Goal: Communication & Community: Answer question/provide support

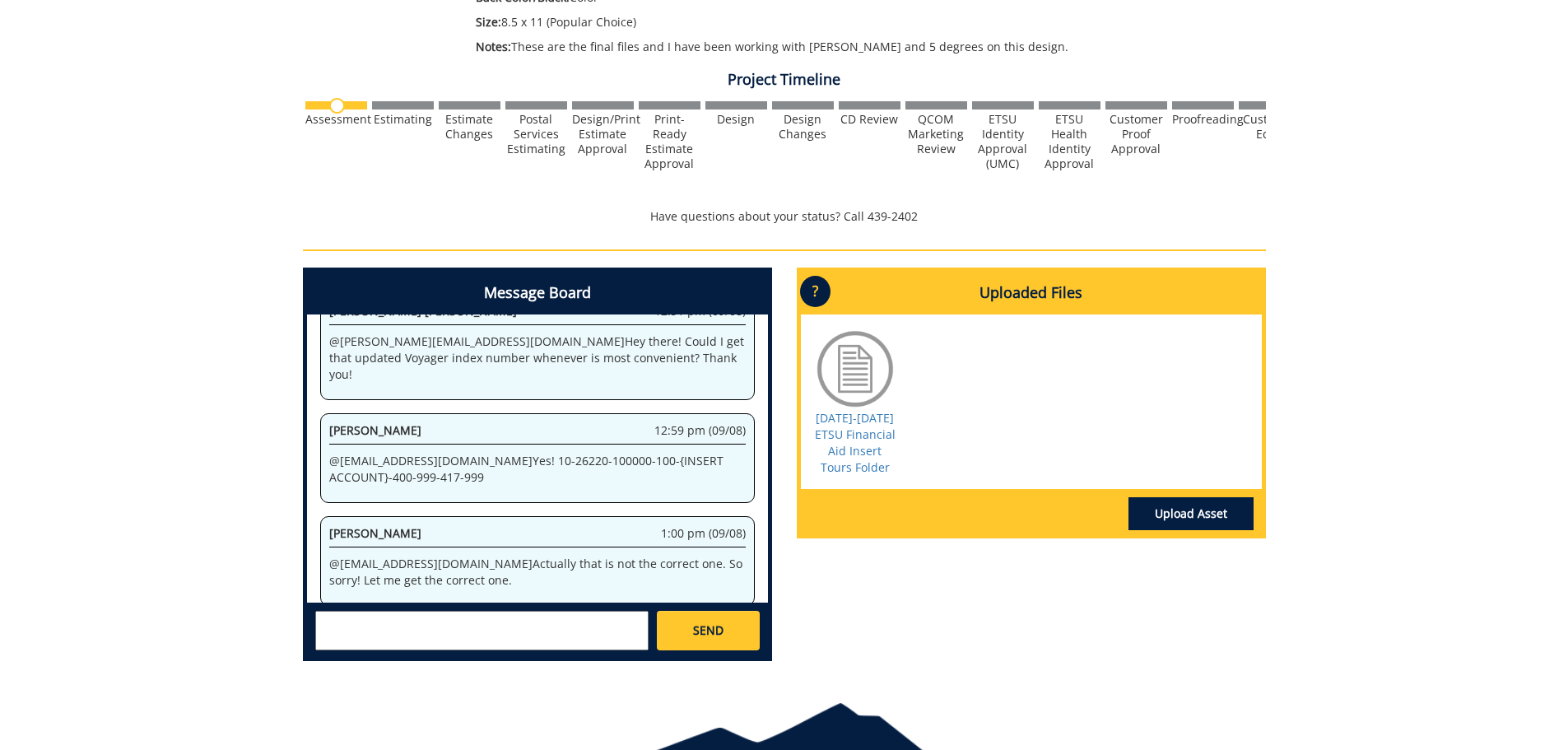
scroll to position [576, 0]
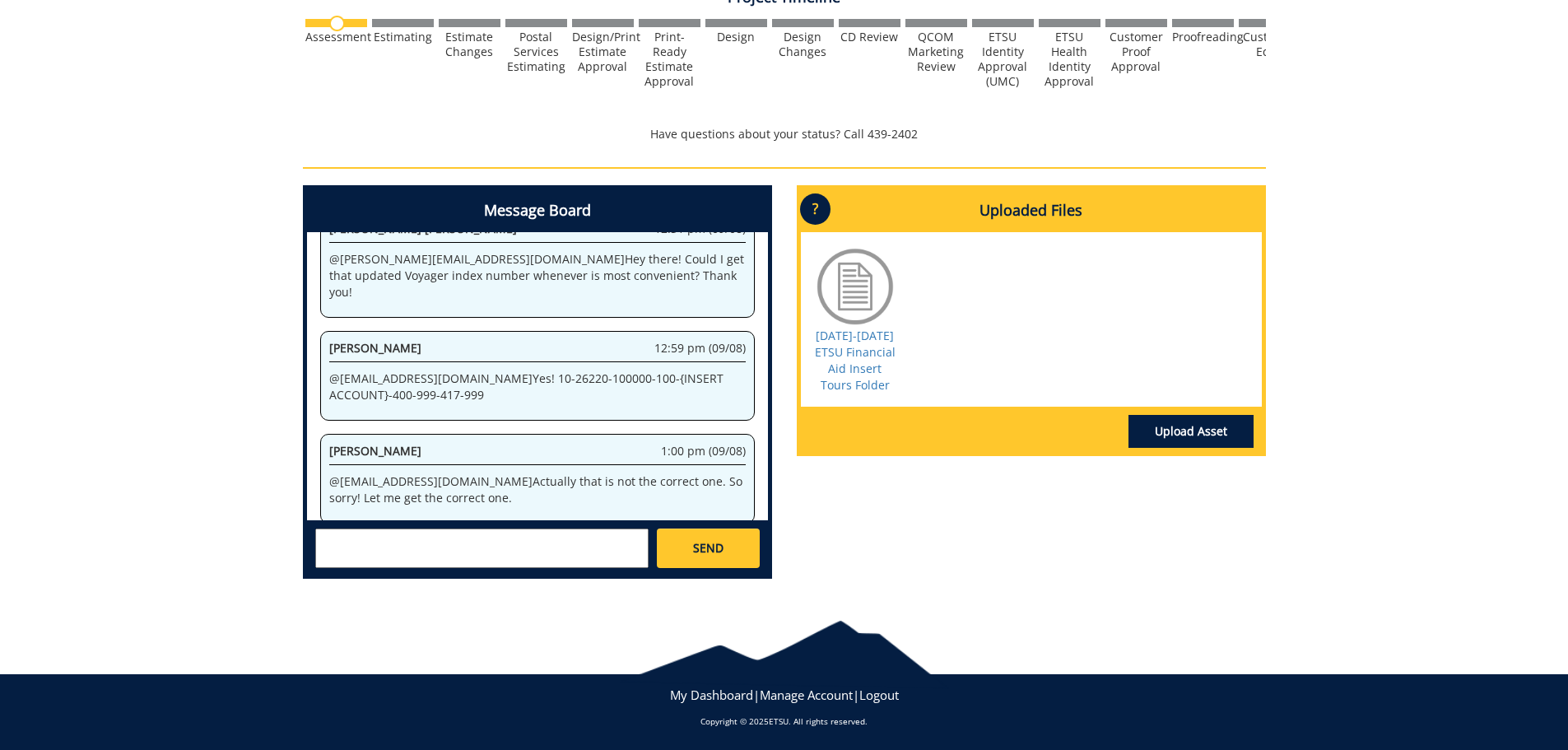
click at [389, 540] on textarea at bounding box center [481, 548] width 333 height 40
paste textarea "10-26200-100000-100-{INSERT ACCOUNT}-400-999-251-999"
type textarea "Here is the correct one: 10-26200-100000-100-{INSERT ACCOUNT}-400-999-251-999"
click at [707, 553] on span "SEND" at bounding box center [708, 548] width 31 height 17
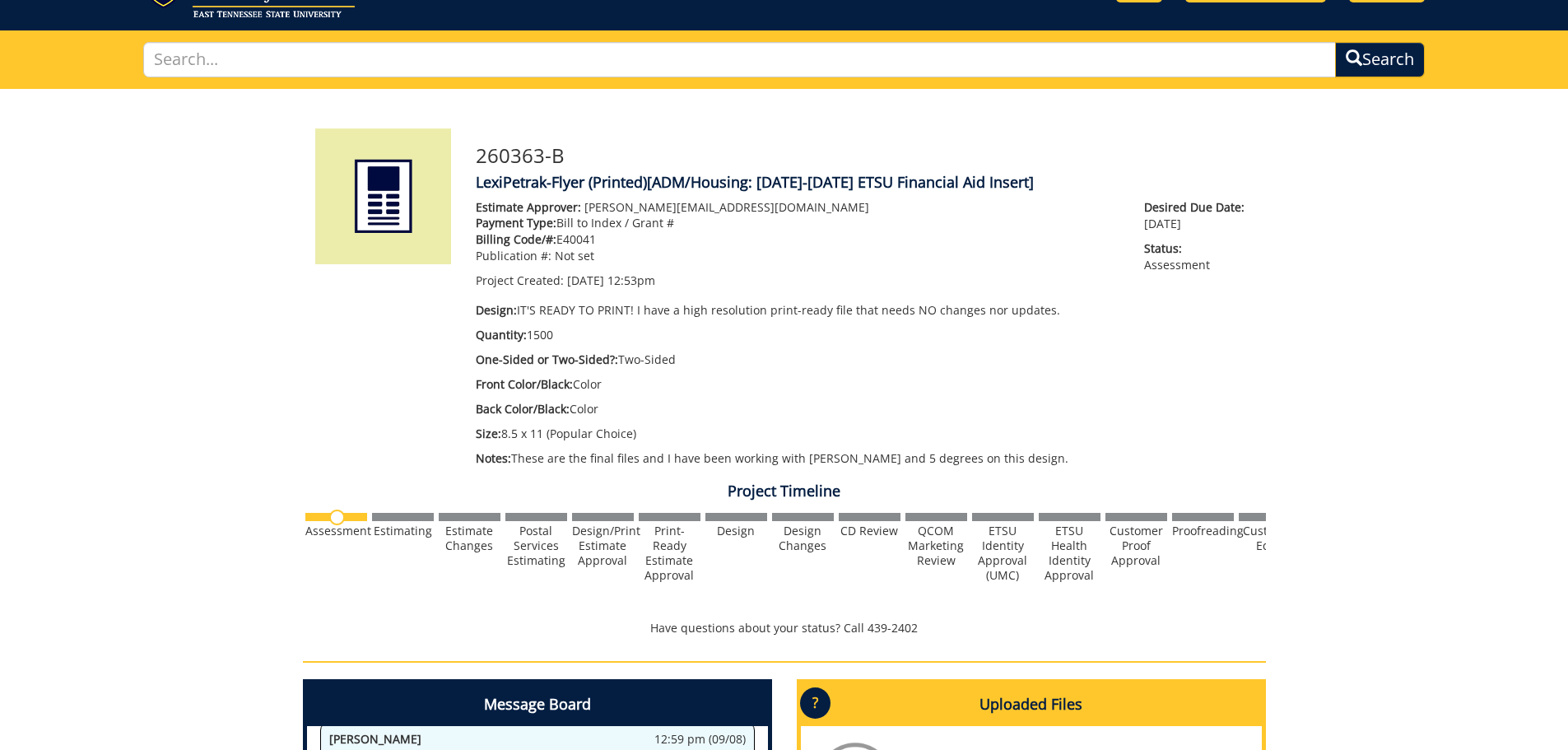
scroll to position [0, 0]
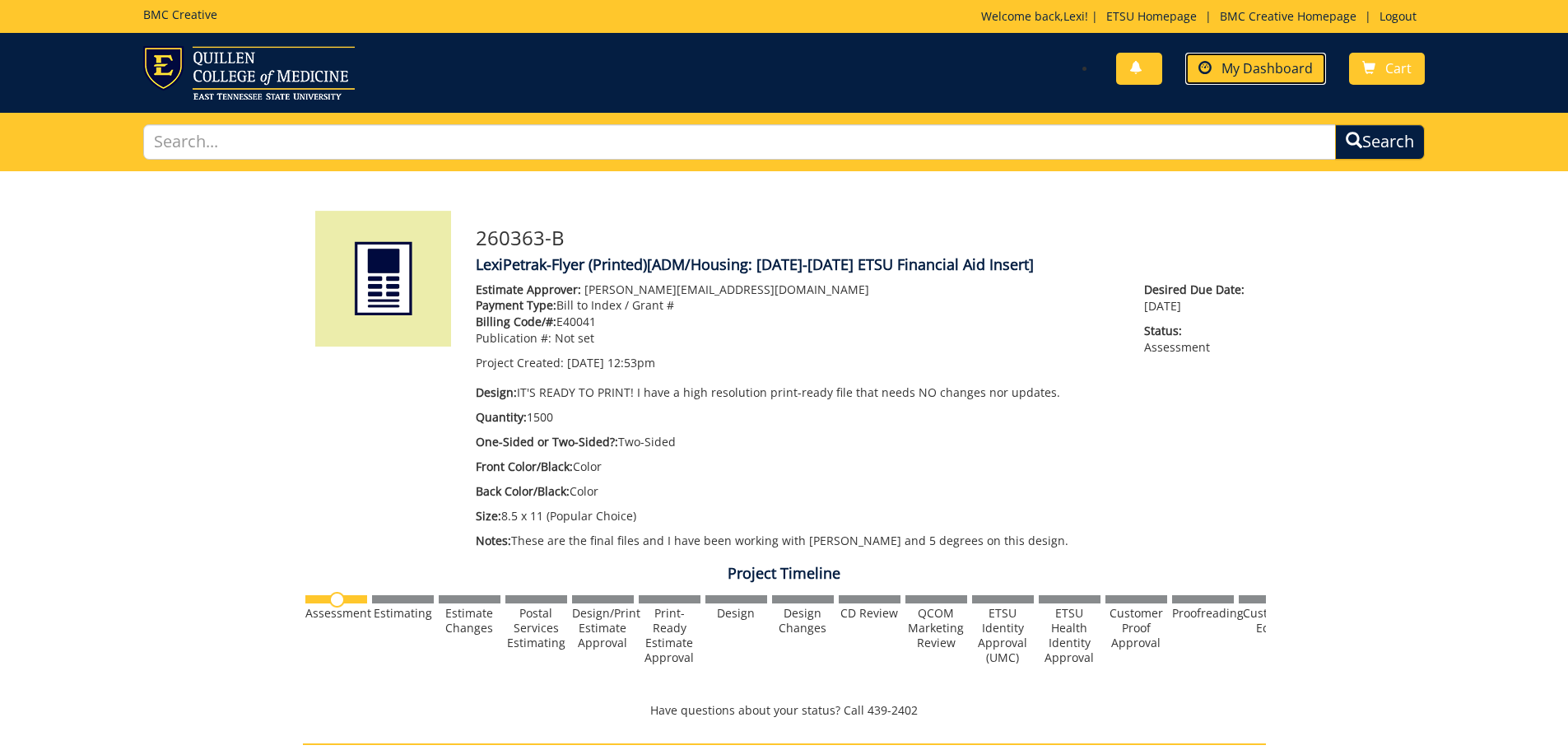
click at [1253, 66] on span "My Dashboard" at bounding box center [1267, 69] width 92 height 19
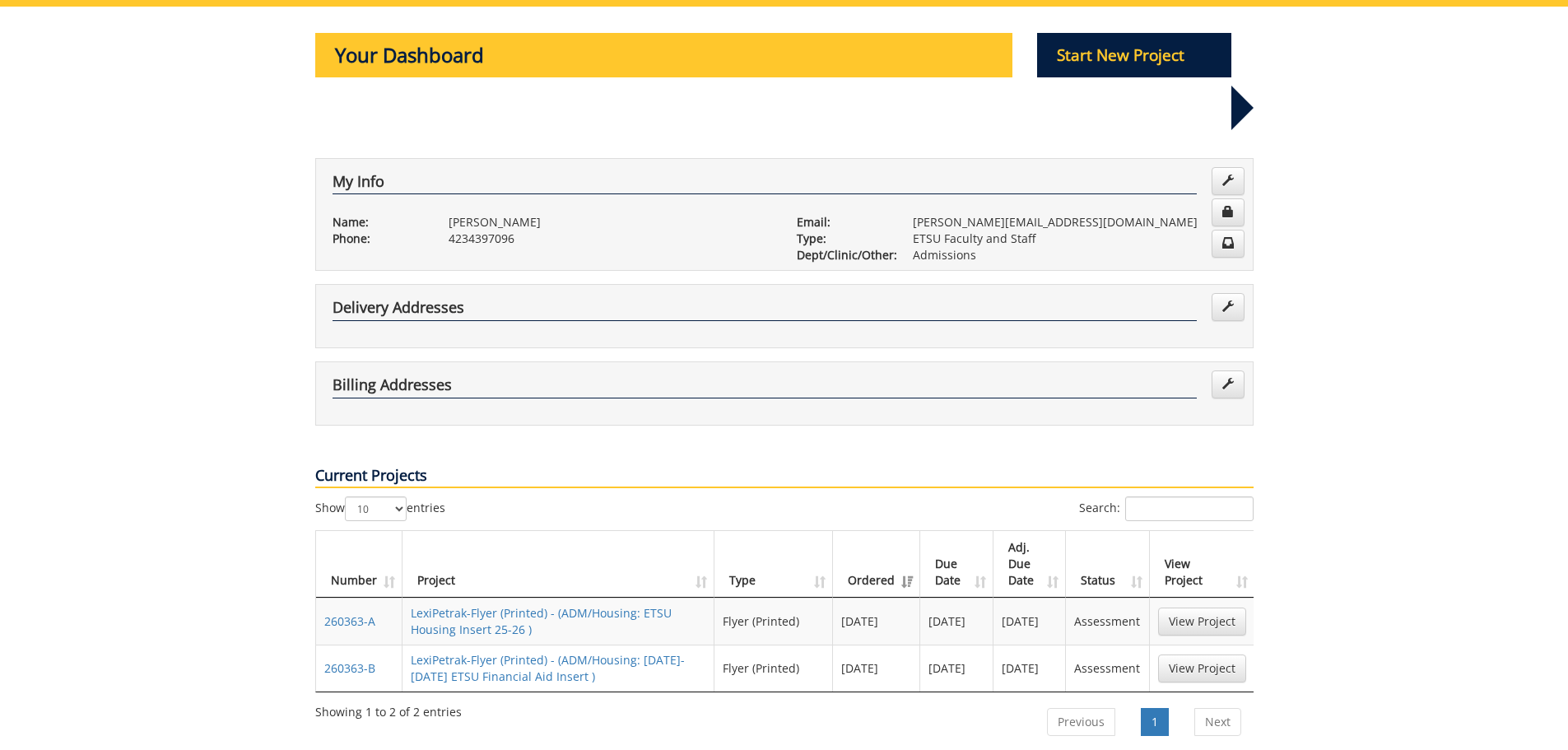
scroll to position [247, 0]
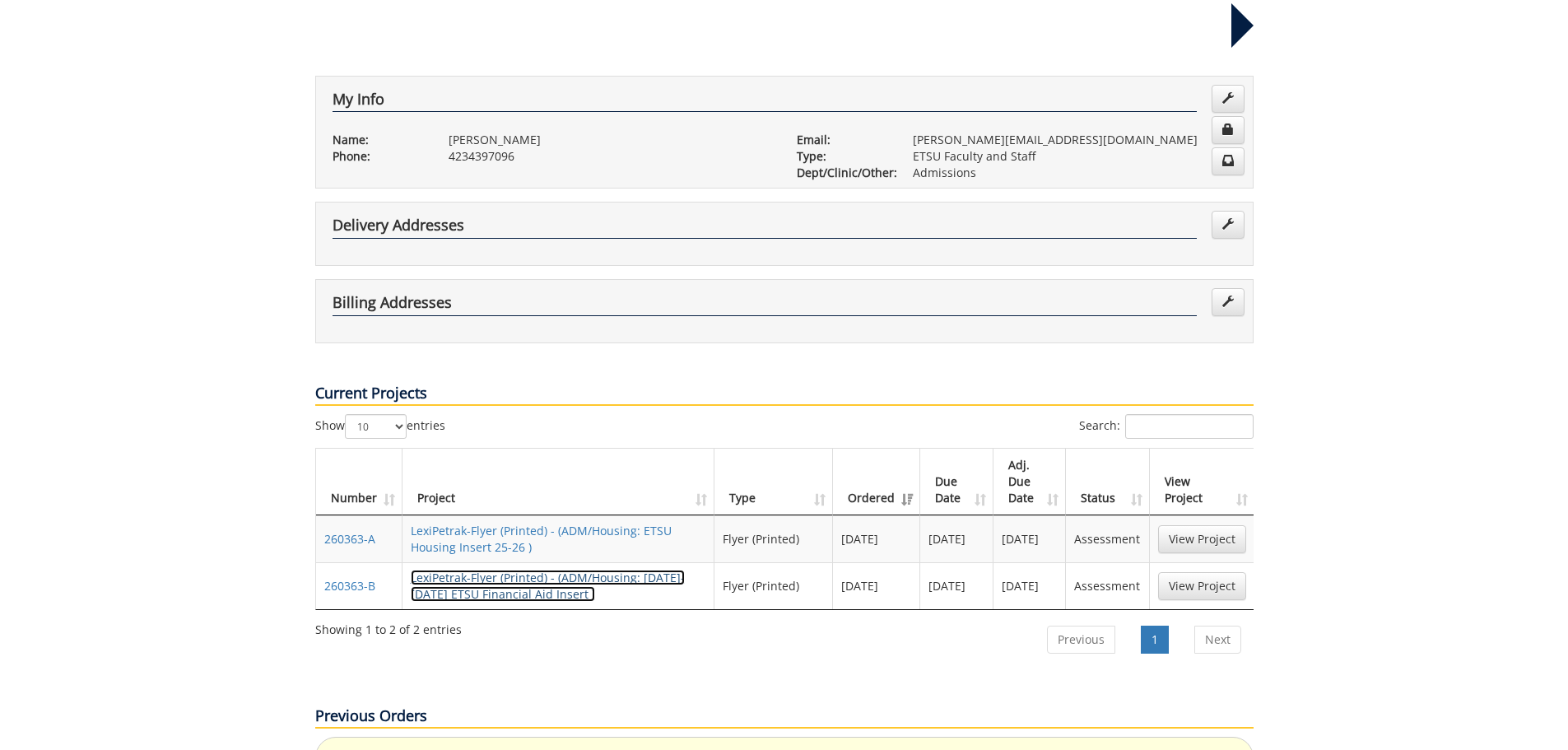
click at [546, 569] on link "LexiPetrak-Flyer (Printed) - (ADM/Housing: [DATE]-[DATE] ETSU Financial Aid Ins…" at bounding box center [548, 585] width 274 height 32
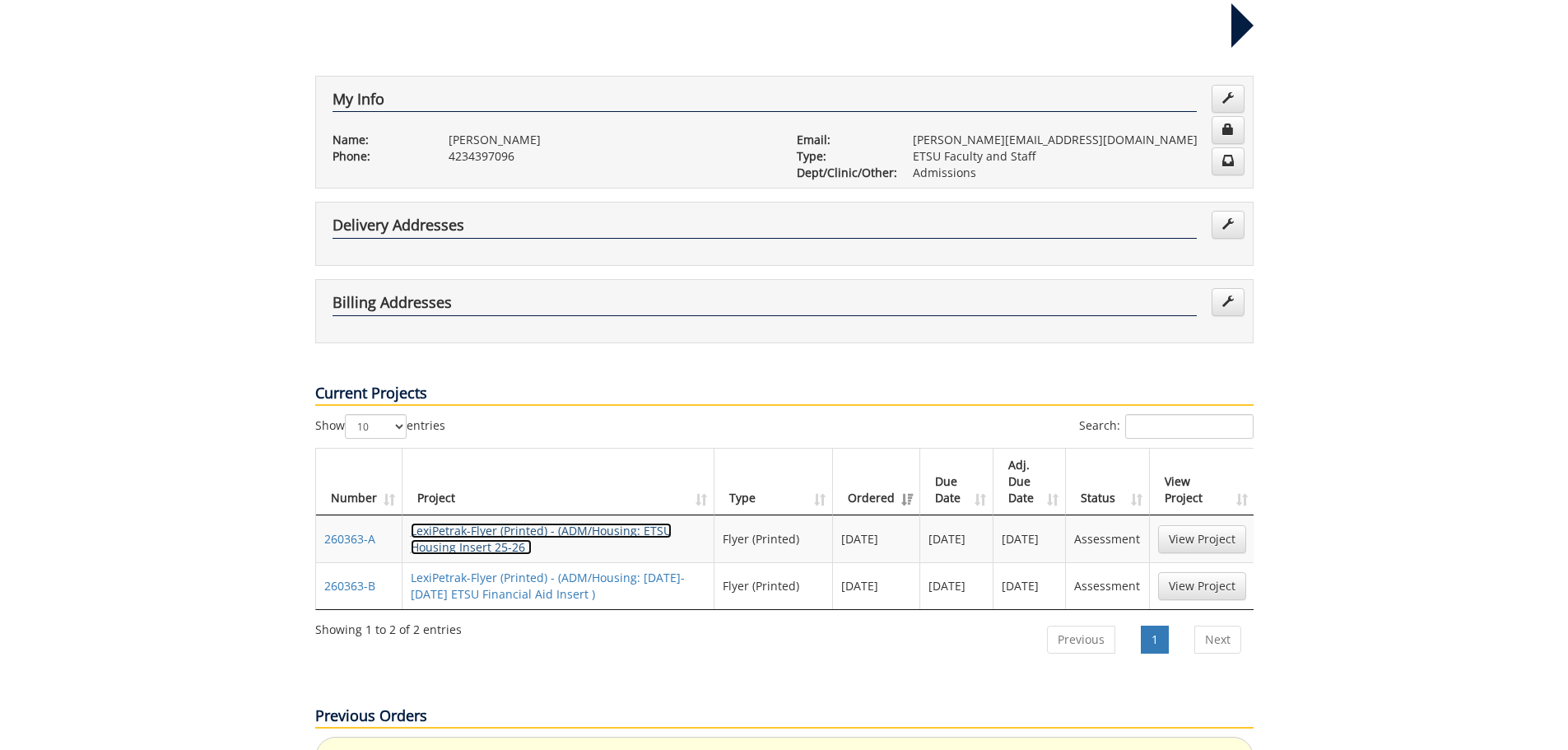
click at [426, 523] on link "LexiPetrak-Flyer (Printed) - (ADM/Housing: ETSU Housing Insert 25-26 )" at bounding box center [541, 539] width 261 height 32
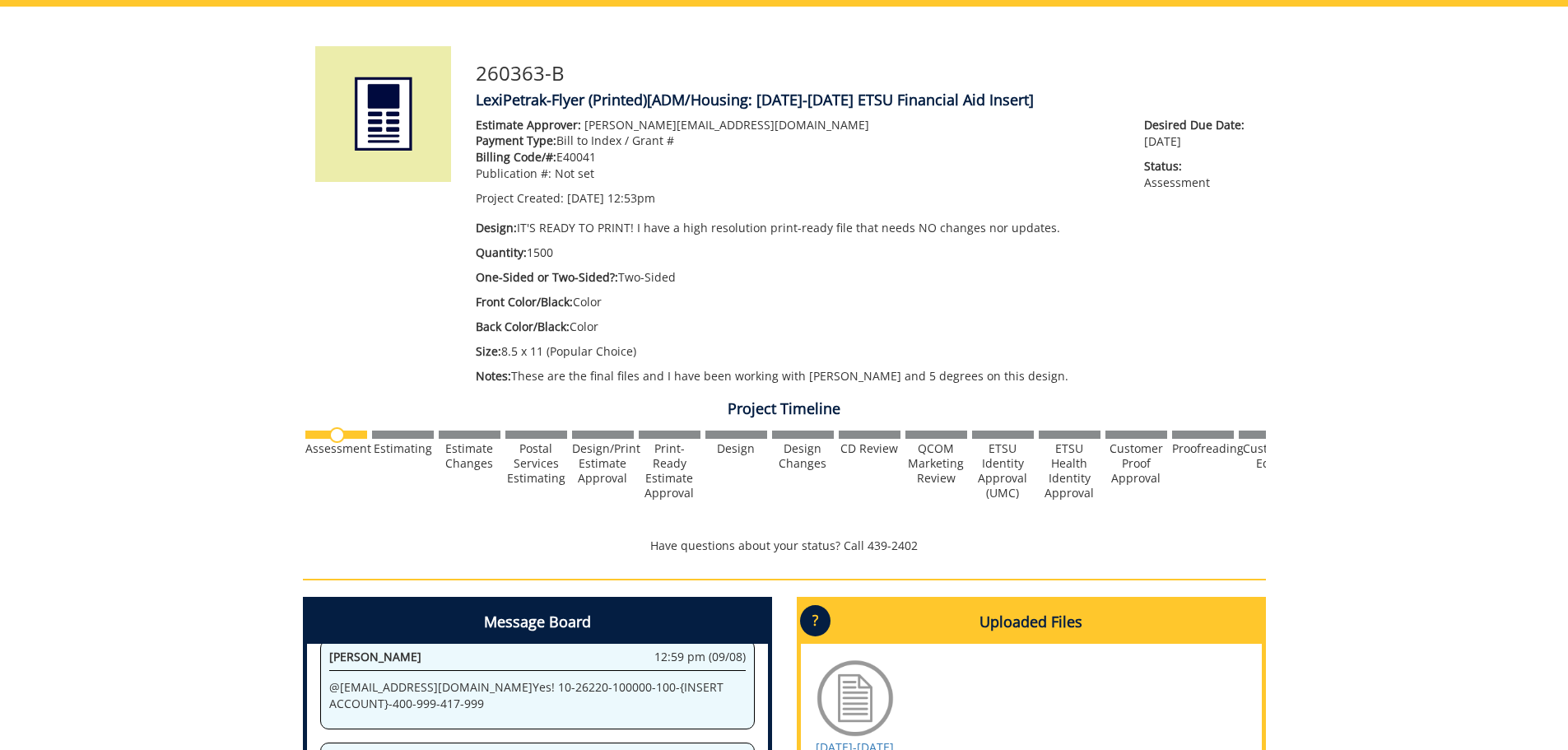
scroll to position [83, 0]
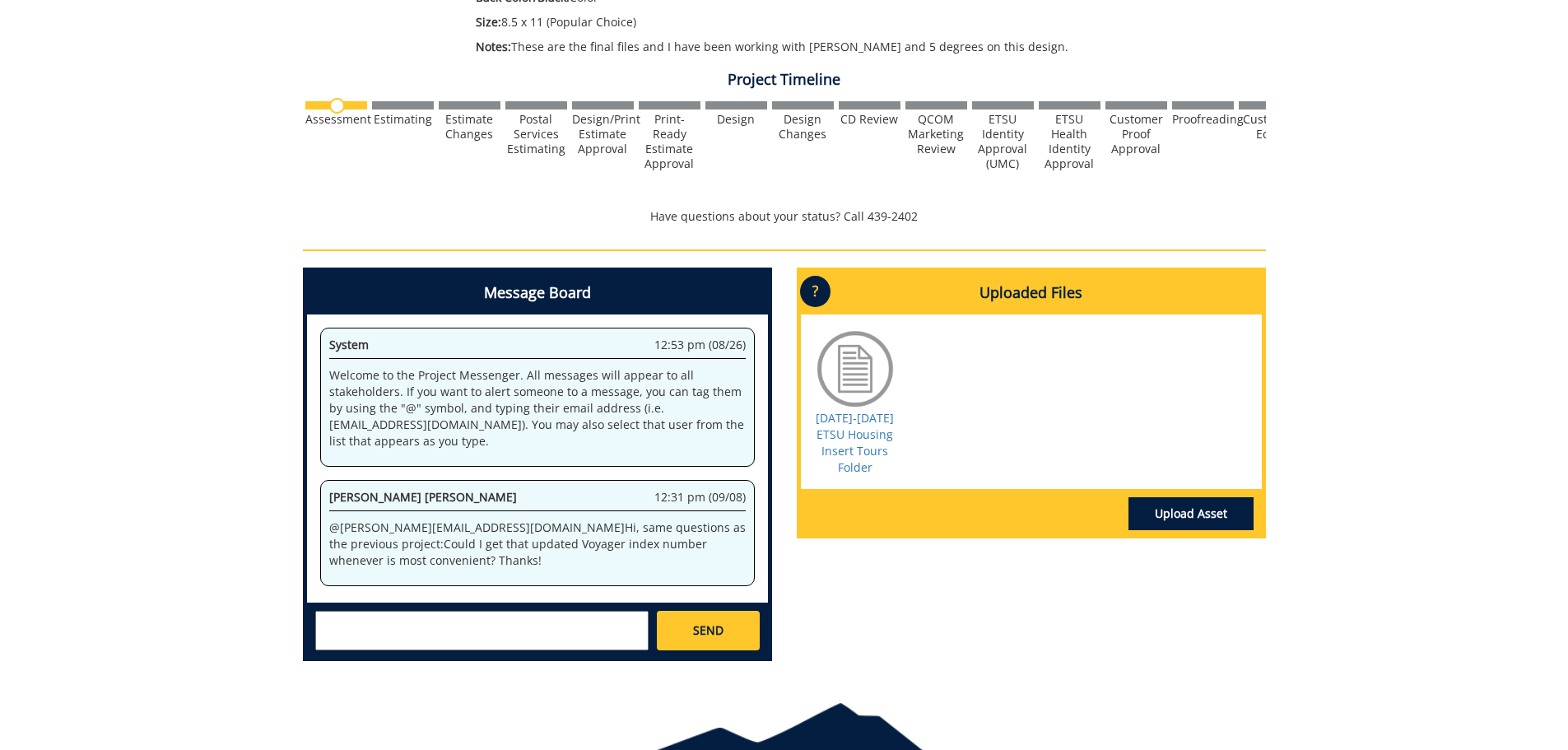
scroll to position [576, 0]
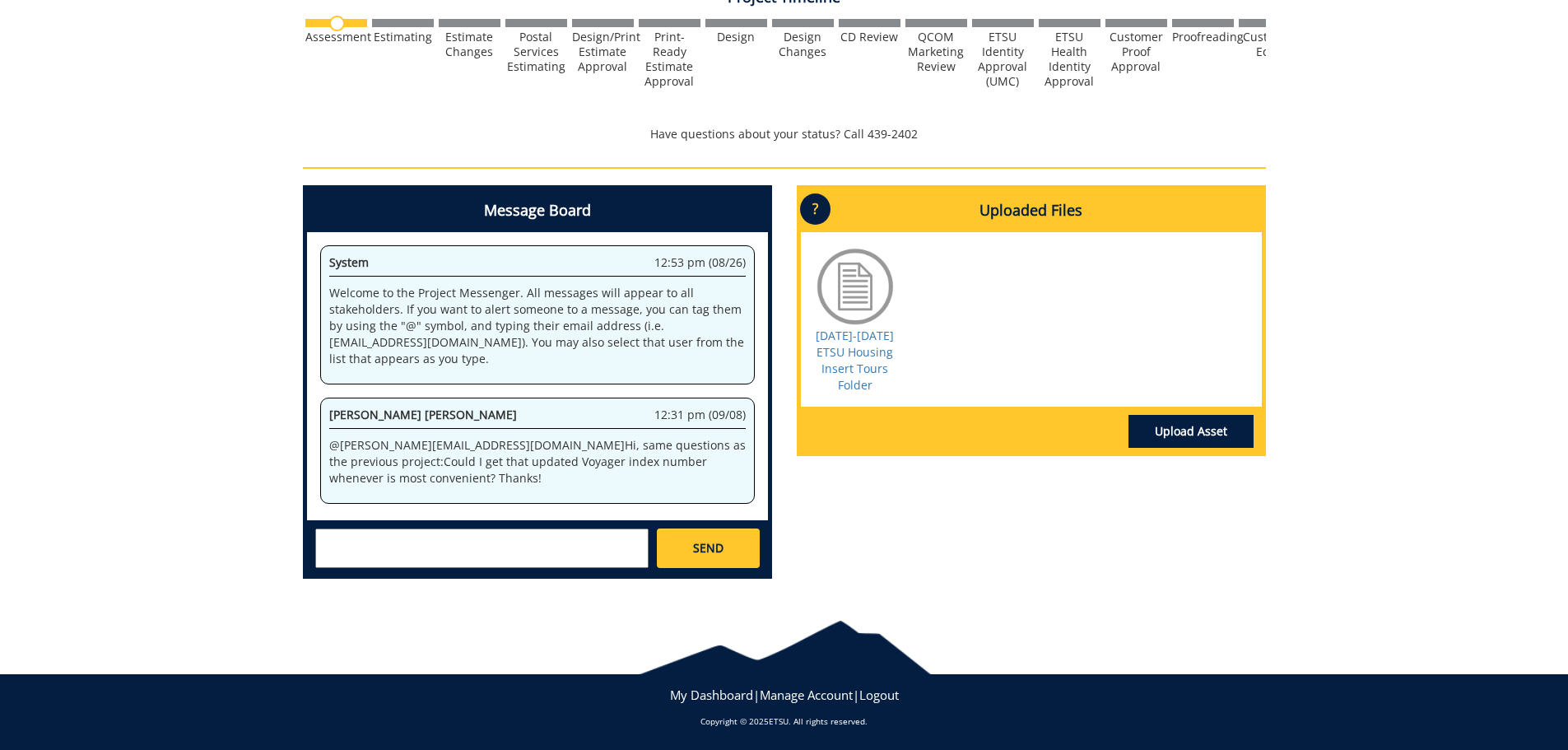
drag, startPoint x: 415, startPoint y: 543, endPoint x: 426, endPoint y: 536, distance: 13.0
click at [417, 542] on textarea at bounding box center [481, 548] width 333 height 40
paste textarea "10-26200-100000-100-{INSERT ACCOUNT}-400-999-251-999"
type textarea "10-26200-100000-100-{INSERT ACCOUNT}-400-999-251-999"
click at [743, 536] on link "SEND" at bounding box center [708, 548] width 102 height 40
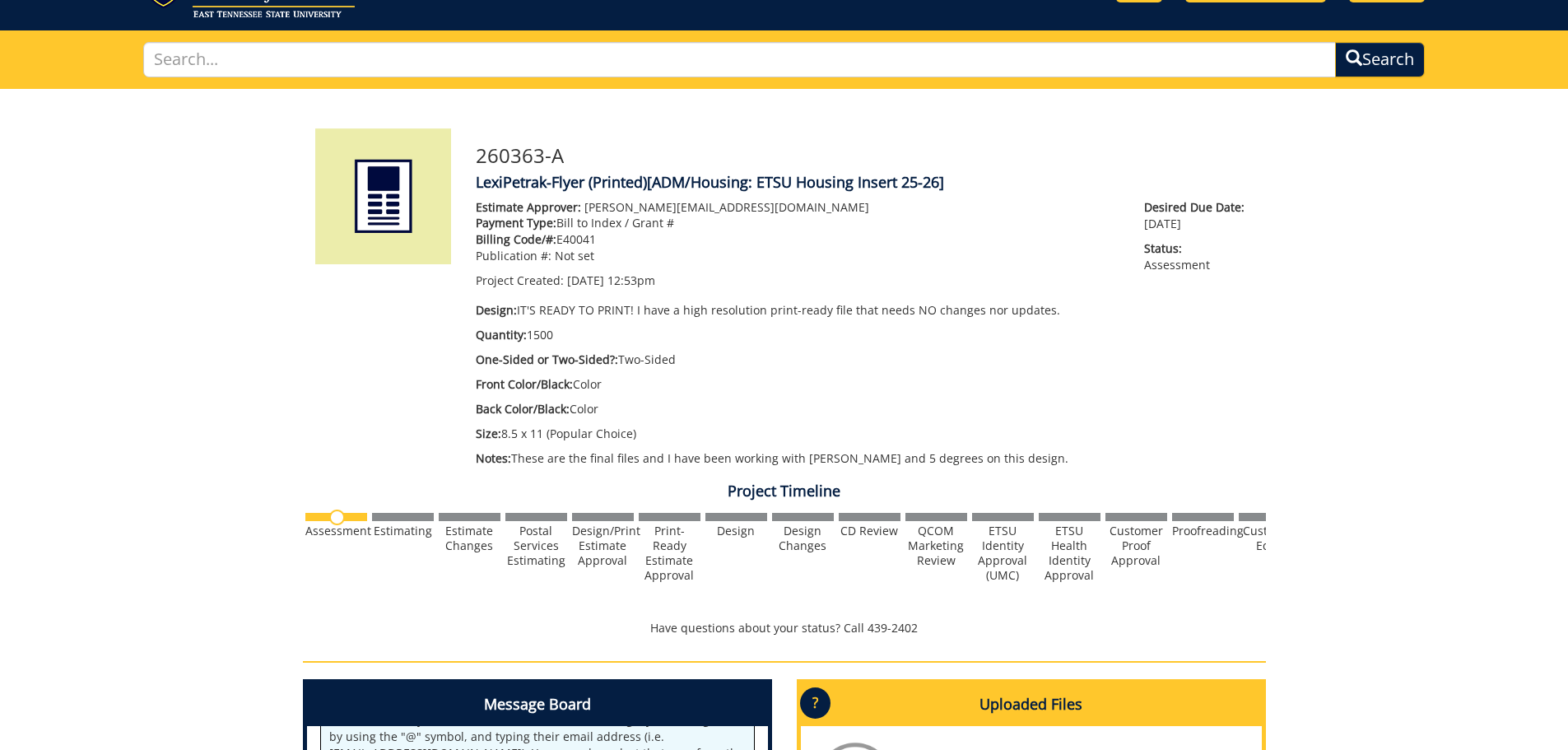
scroll to position [0, 0]
